Goal: Transaction & Acquisition: Purchase product/service

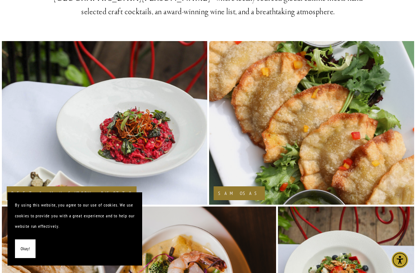
scroll to position [96, 0]
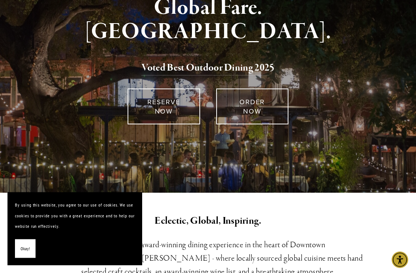
click at [268, 107] on link "ORDER NOW" at bounding box center [252, 107] width 73 height 36
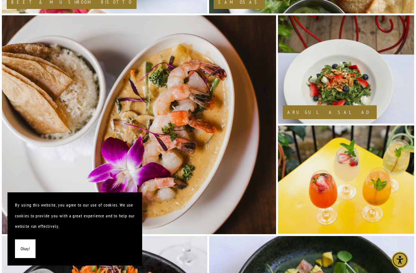
scroll to position [548, 0]
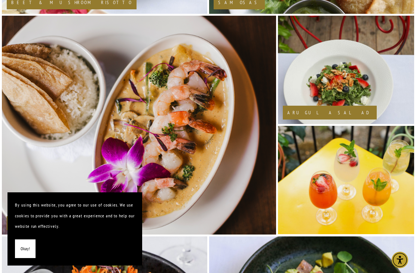
click at [349, 120] on img at bounding box center [345, 69] width 137 height 205
click at [357, 109] on img at bounding box center [345, 69] width 137 height 205
click at [318, 115] on h2 "Arugula Salad" at bounding box center [329, 112] width 85 height 5
click at [317, 115] on h2 "Arugula Salad" at bounding box center [329, 112] width 85 height 5
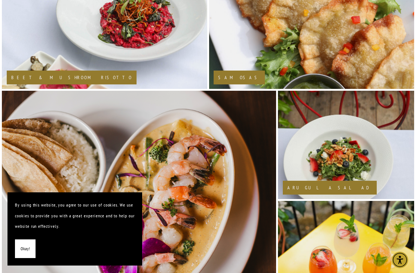
scroll to position [471, 0]
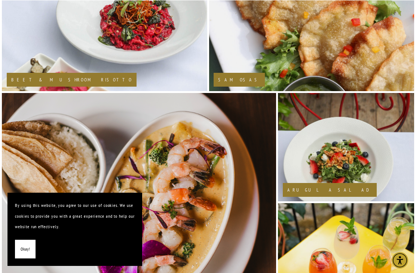
click at [245, 96] on img at bounding box center [312, 9] width 206 height 309
click at [323, 66] on img at bounding box center [312, 9] width 206 height 309
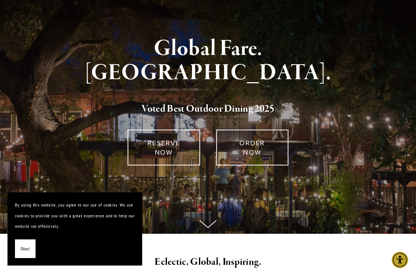
scroll to position [0, 0]
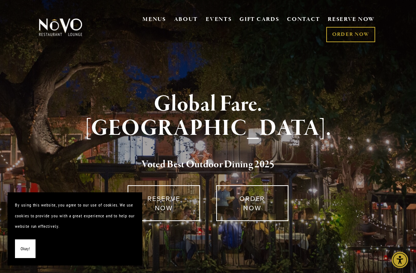
click at [395, 143] on div "Global Fare. Creekside Ambiance. Voted Best Outdoor Dining 202 5 RESERVE NOW OR…" at bounding box center [208, 184] width 416 height 210
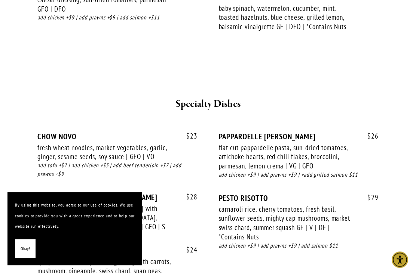
scroll to position [1069, 0]
